Goal: Task Accomplishment & Management: Use online tool/utility

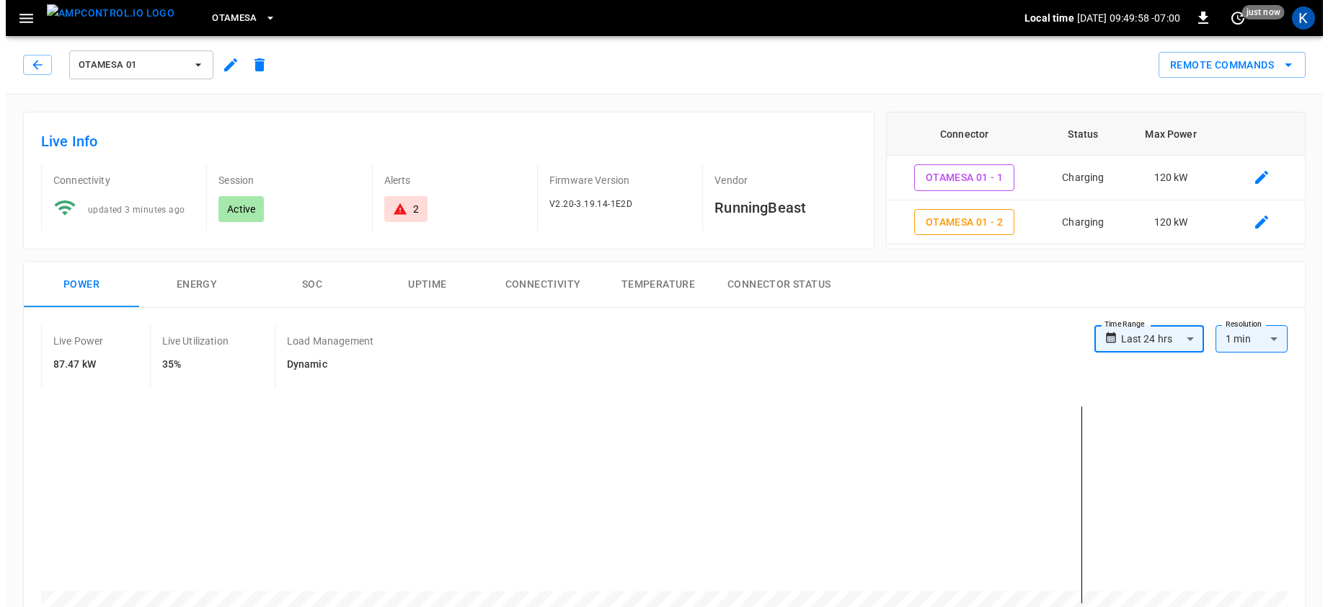
scroll to position [118, 0]
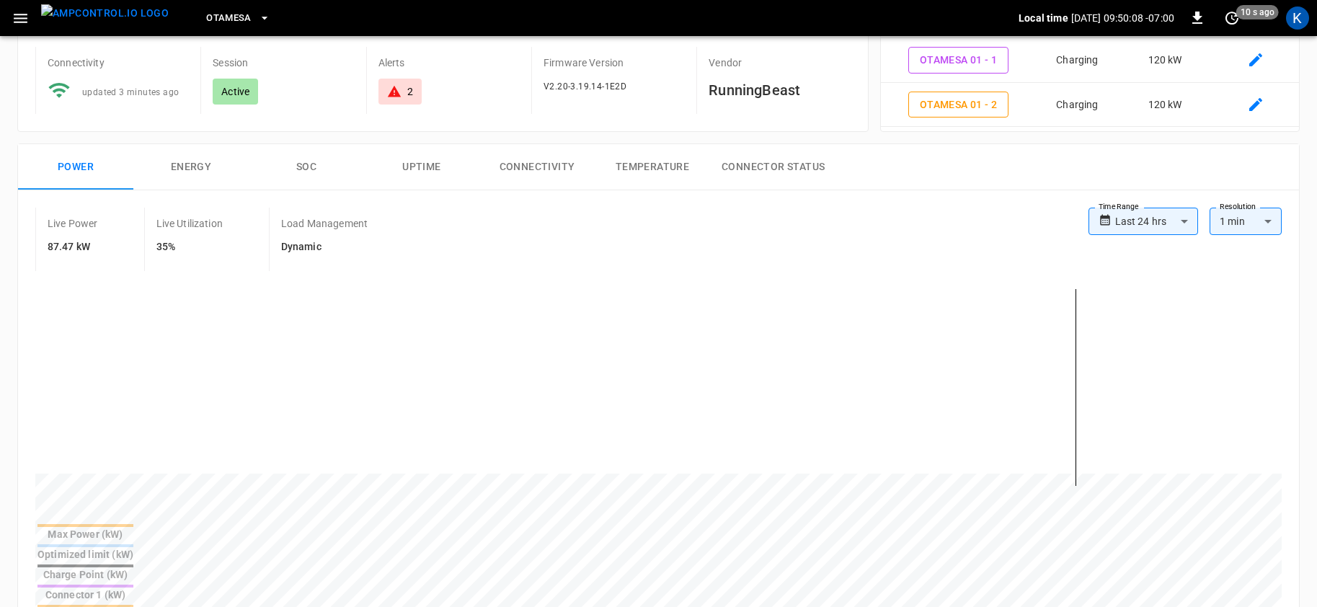
click at [652, 240] on div "Live Power 87.47 kW Live Utilization 35% Load Management Dynamic" at bounding box center [561, 239] width 1053 height 63
click at [19, 18] on icon "button" at bounding box center [21, 18] width 14 height 9
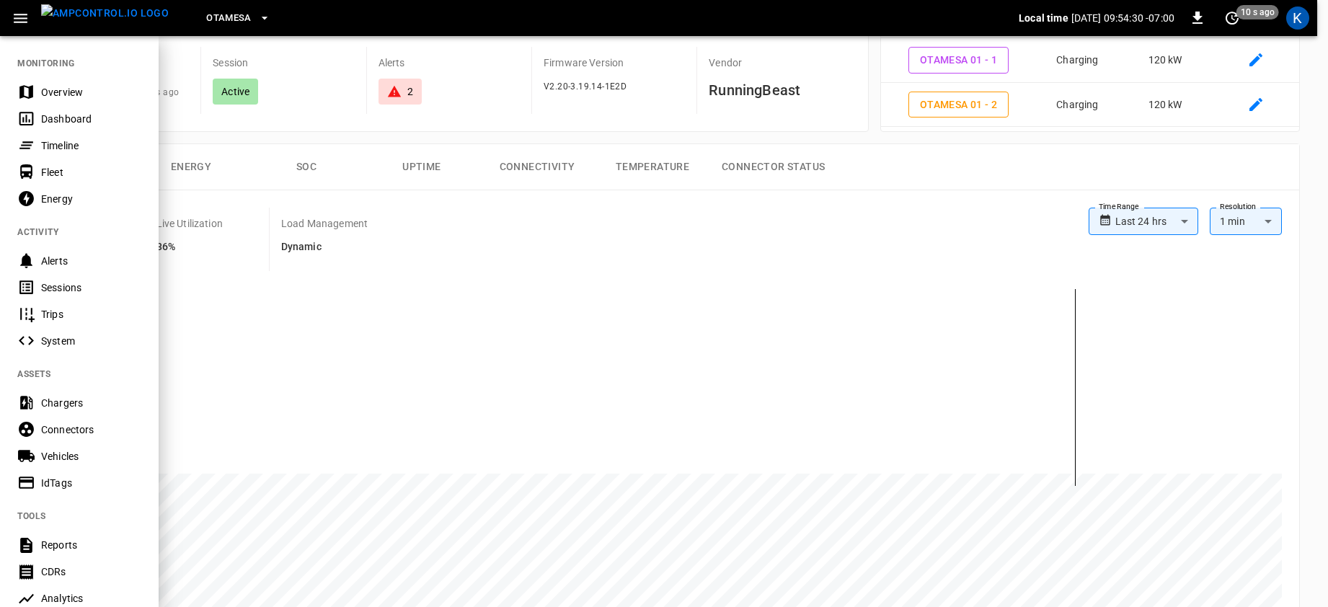
scroll to position [254, 0]
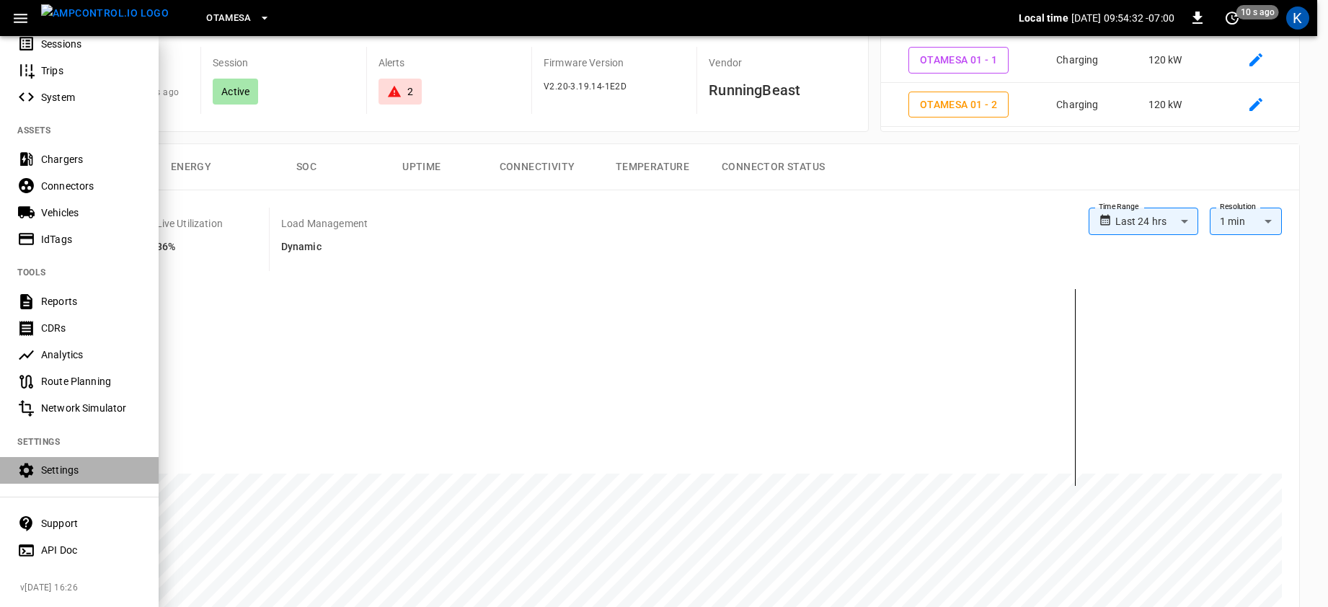
click at [61, 463] on div "Settings" at bounding box center [91, 470] width 100 height 14
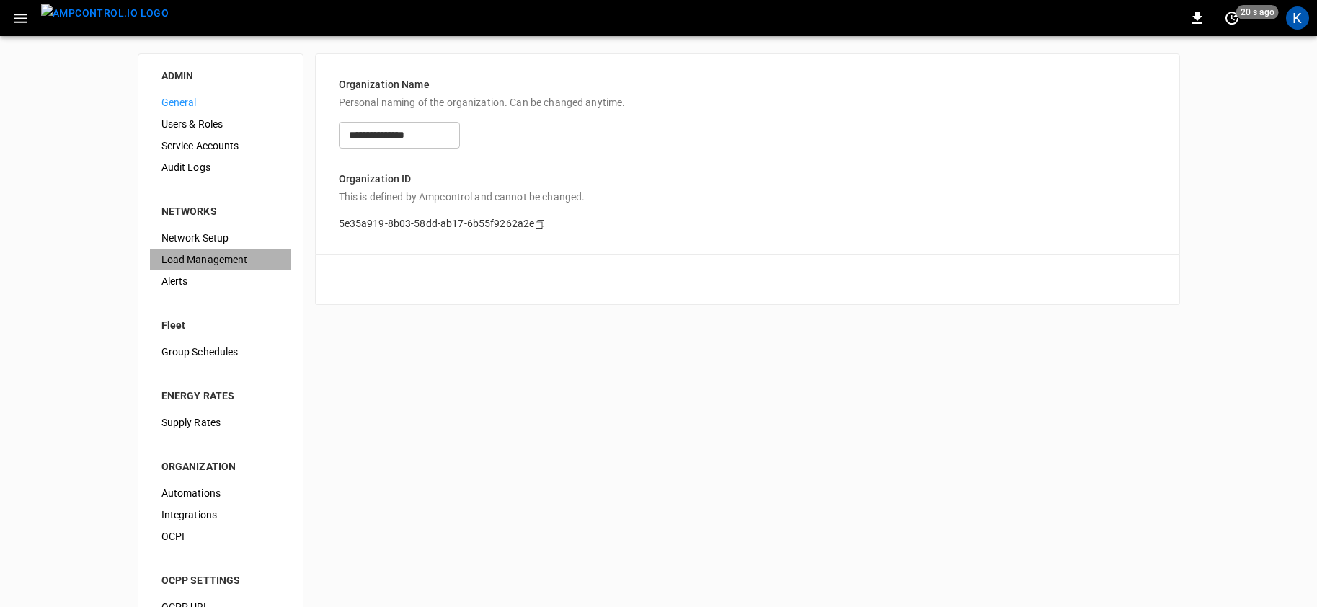
click at [202, 258] on span "Load Management" at bounding box center [220, 259] width 118 height 15
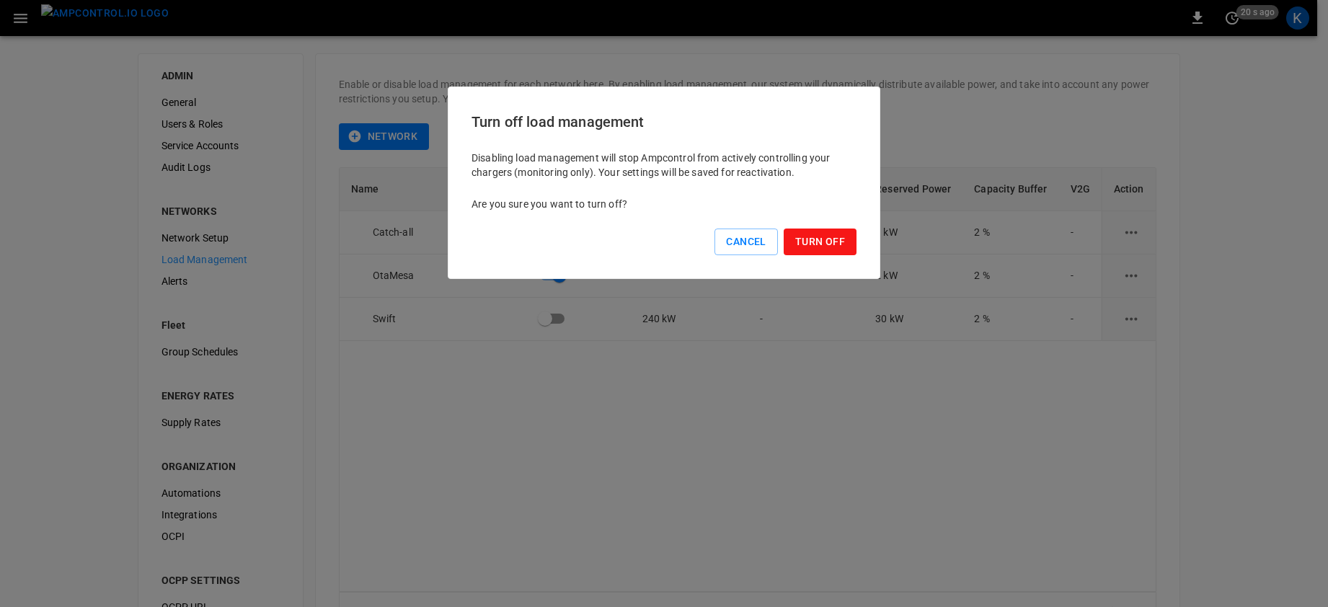
click at [812, 239] on button "Turn Off" at bounding box center [820, 242] width 73 height 27
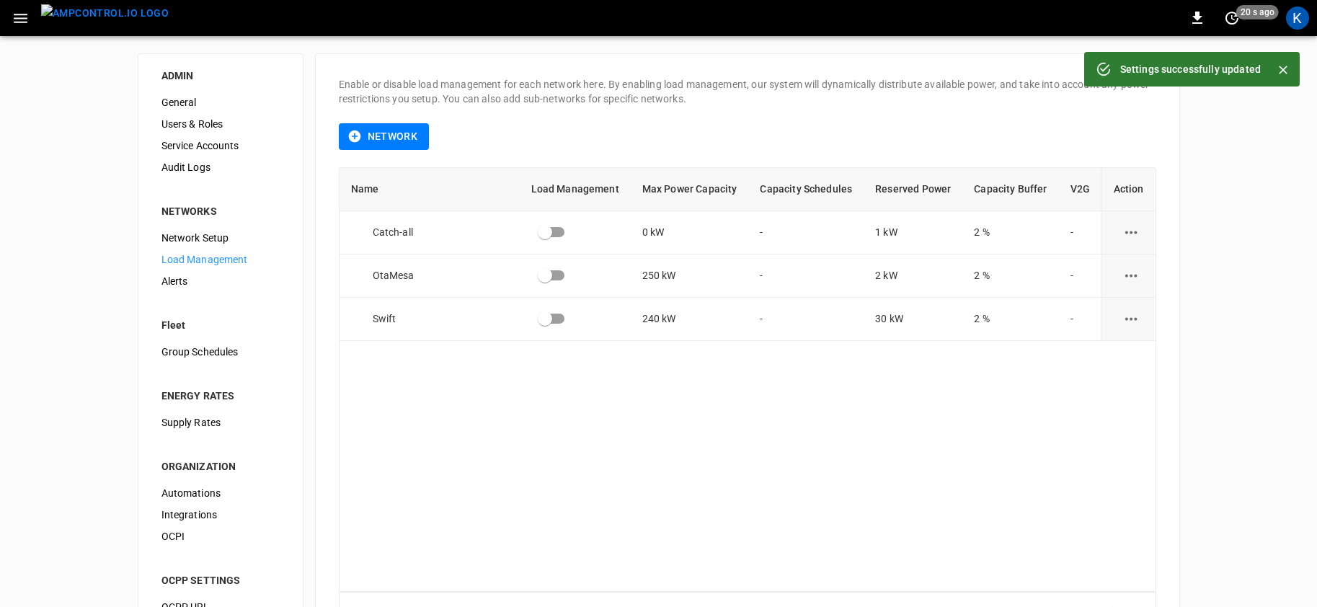
click at [20, 14] on icon "button" at bounding box center [21, 18] width 14 height 9
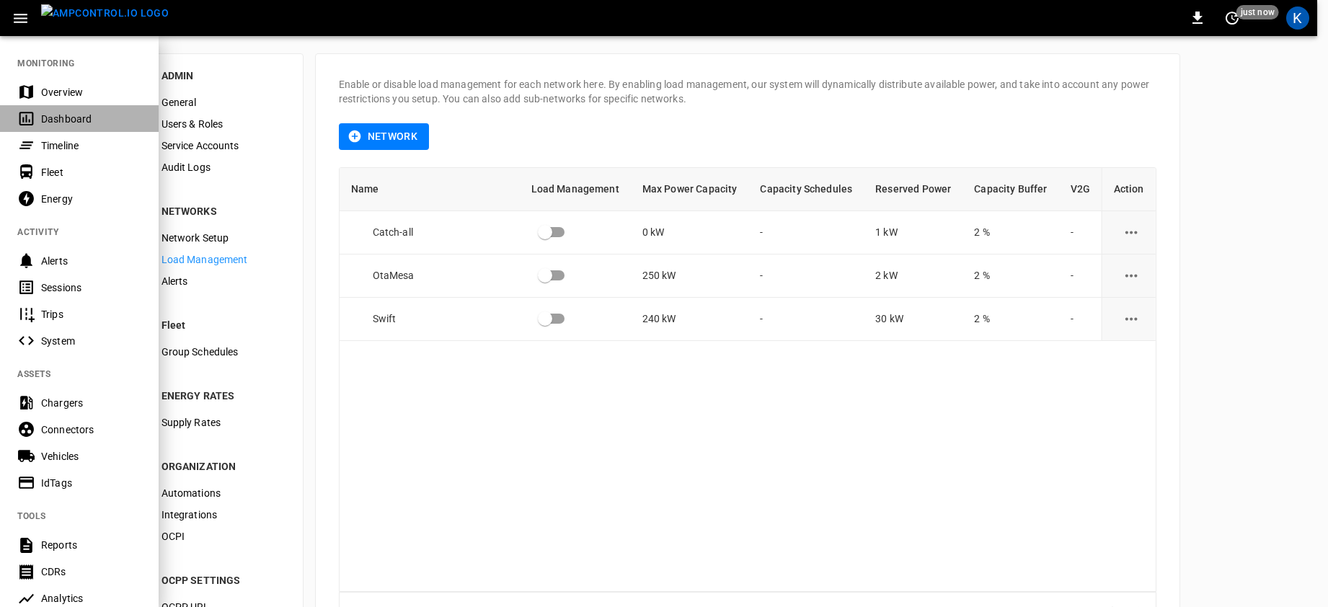
click at [58, 115] on div "Dashboard" at bounding box center [91, 119] width 100 height 14
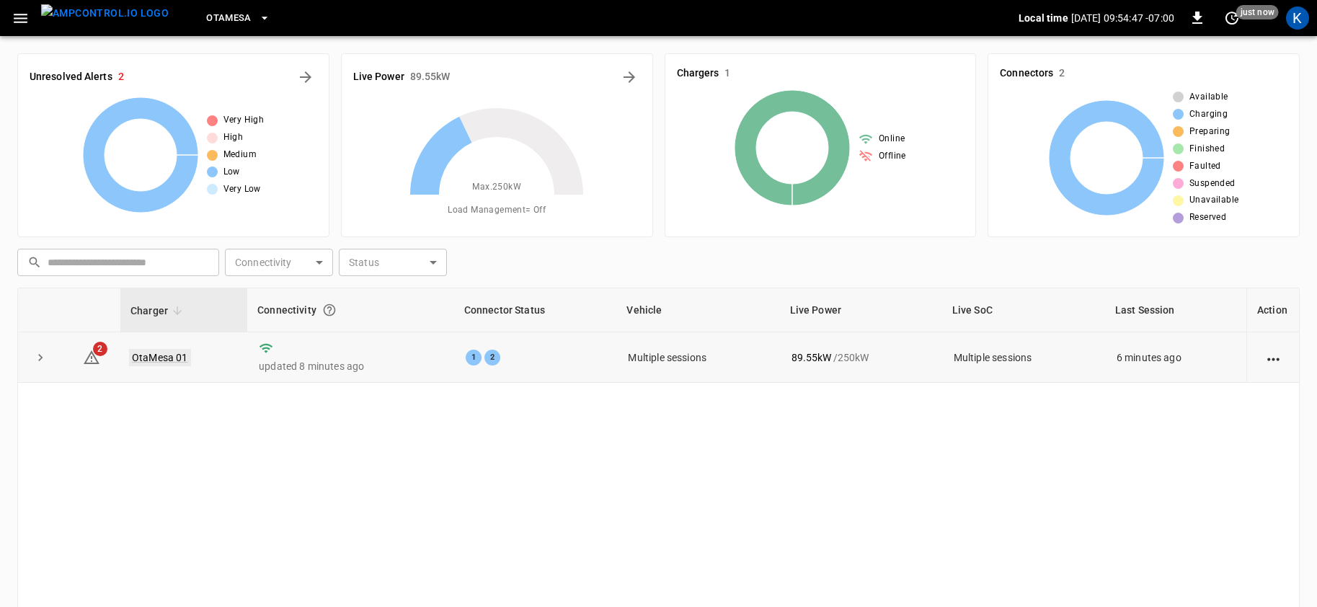
click at [159, 356] on link "OtaMesa 01" at bounding box center [160, 357] width 62 height 17
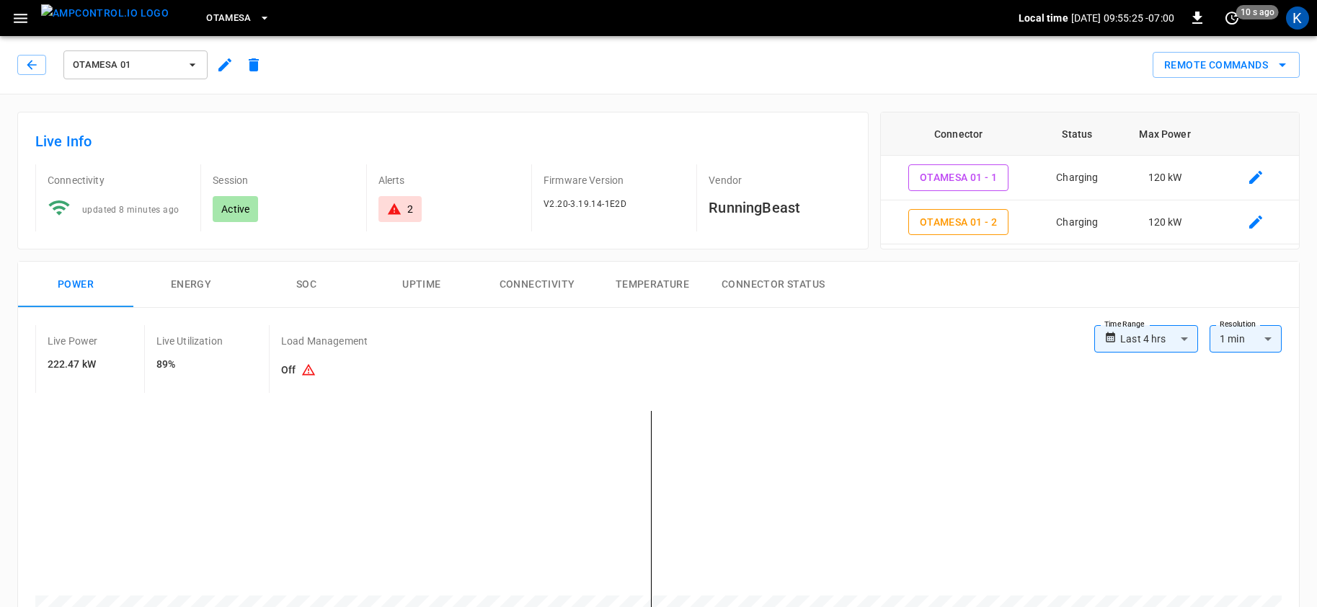
click at [305, 283] on button "SOC" at bounding box center [306, 285] width 115 height 46
